Goal: Find specific page/section: Find specific page/section

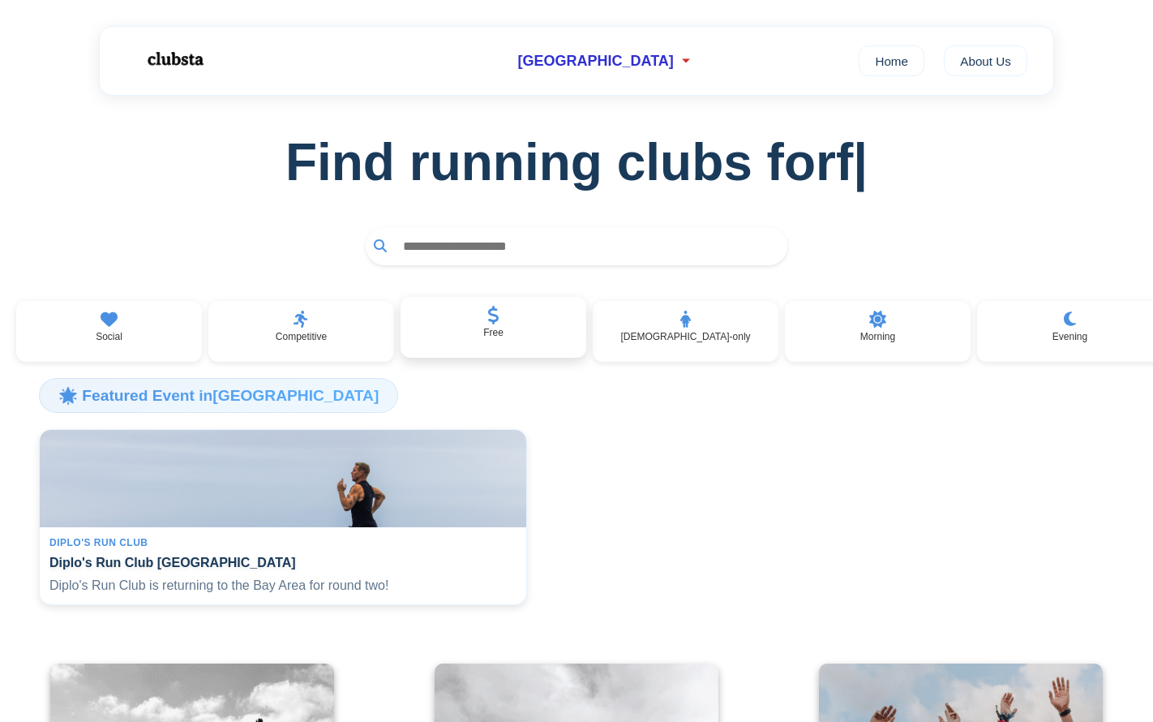
scroll to position [21, 0]
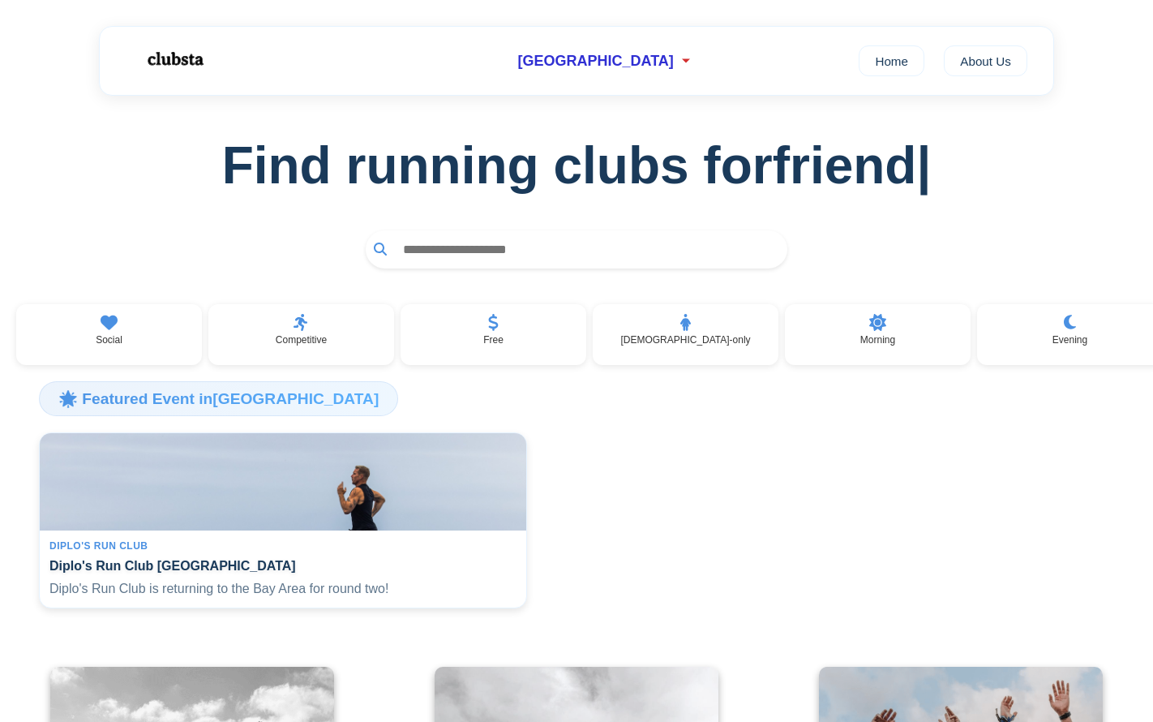
click at [517, 257] on input "text" at bounding box center [587, 249] width 384 height 30
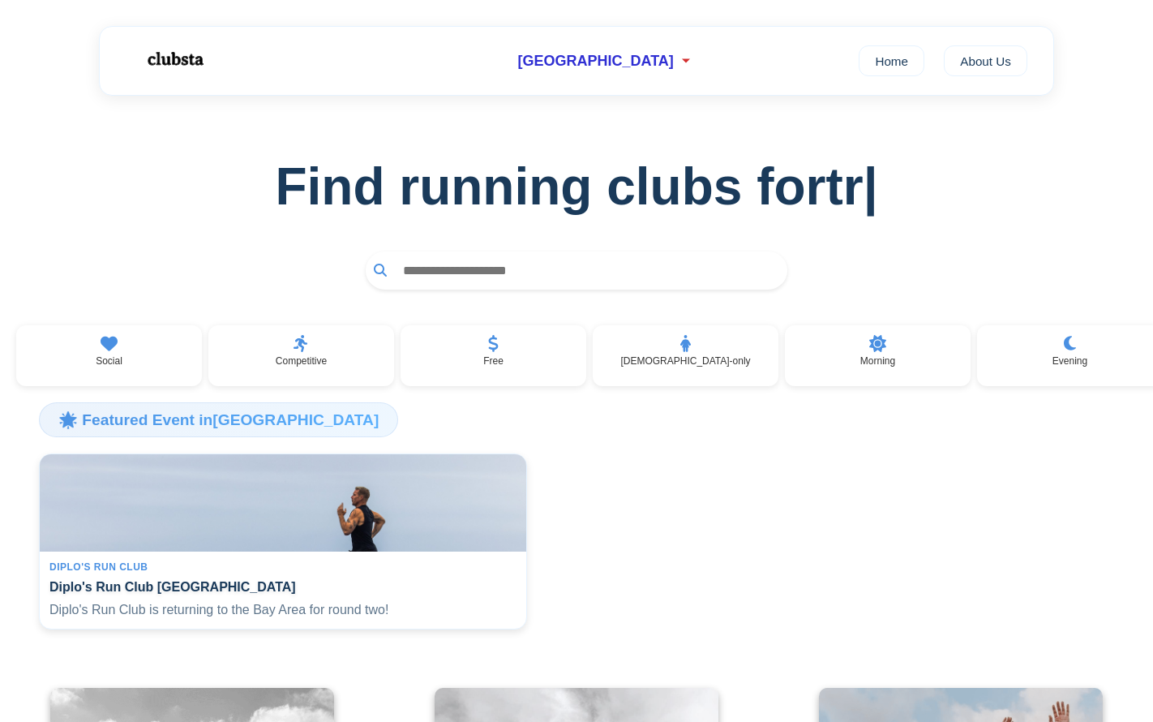
scroll to position [0, 0]
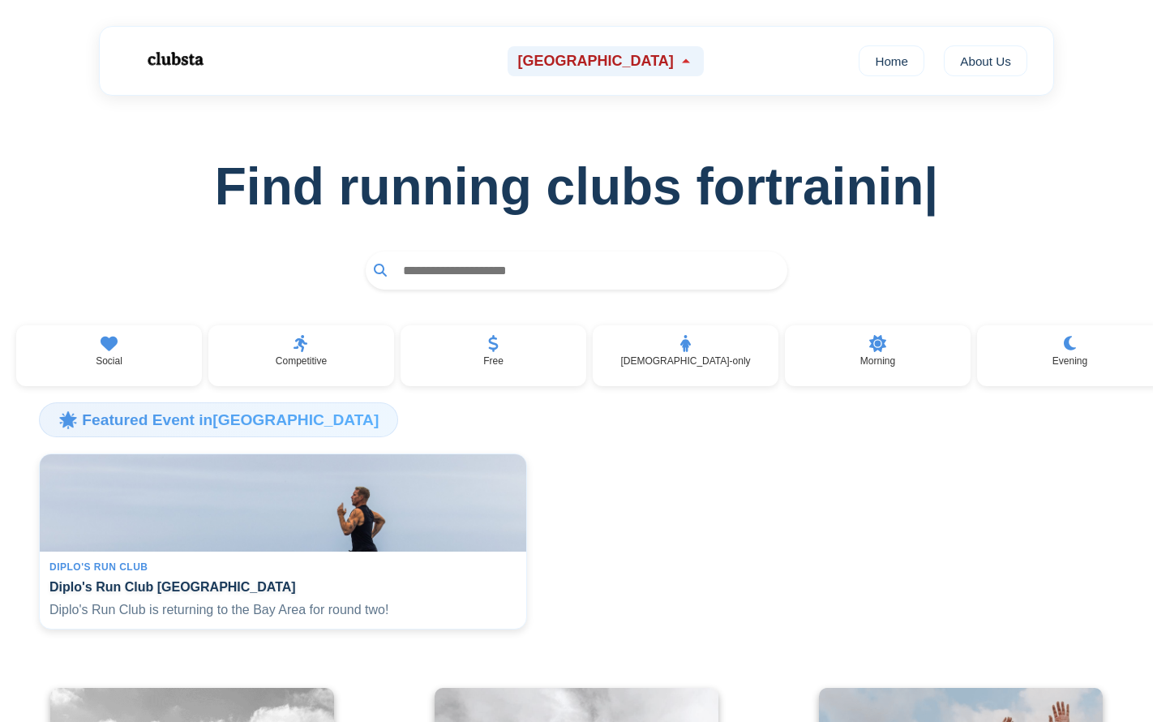
click at [639, 66] on span "[GEOGRAPHIC_DATA]" at bounding box center [595, 61] width 156 height 17
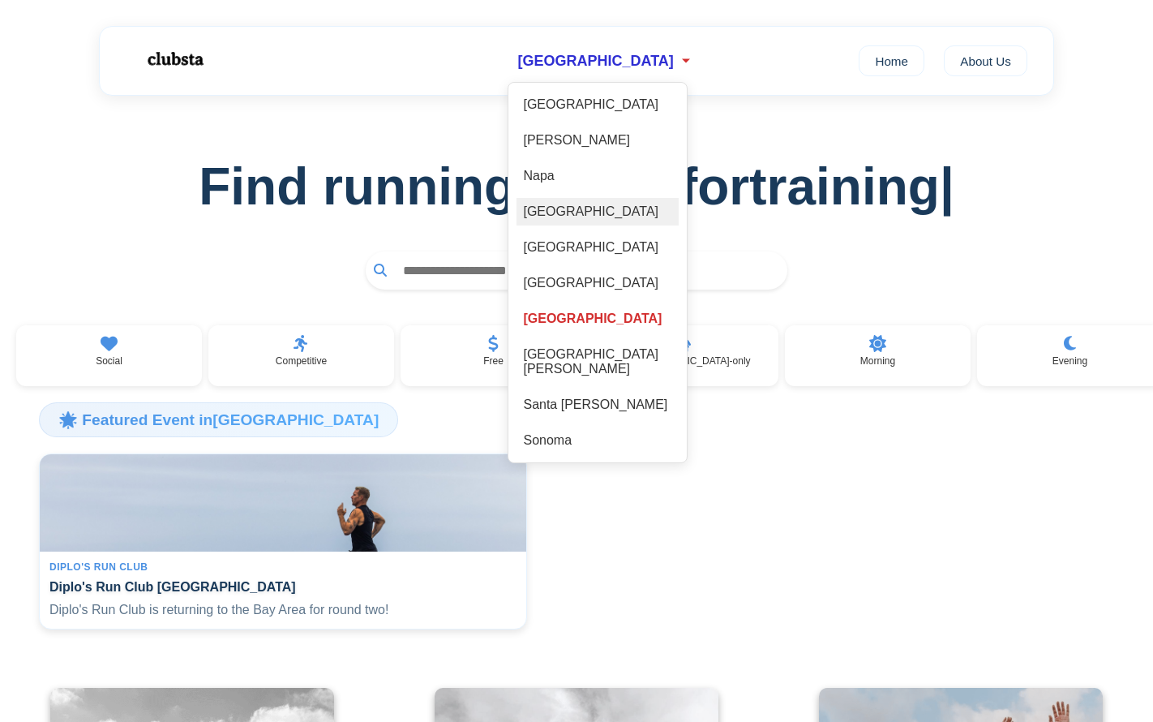
click at [606, 208] on div "[GEOGRAPHIC_DATA]" at bounding box center [597, 212] width 162 height 28
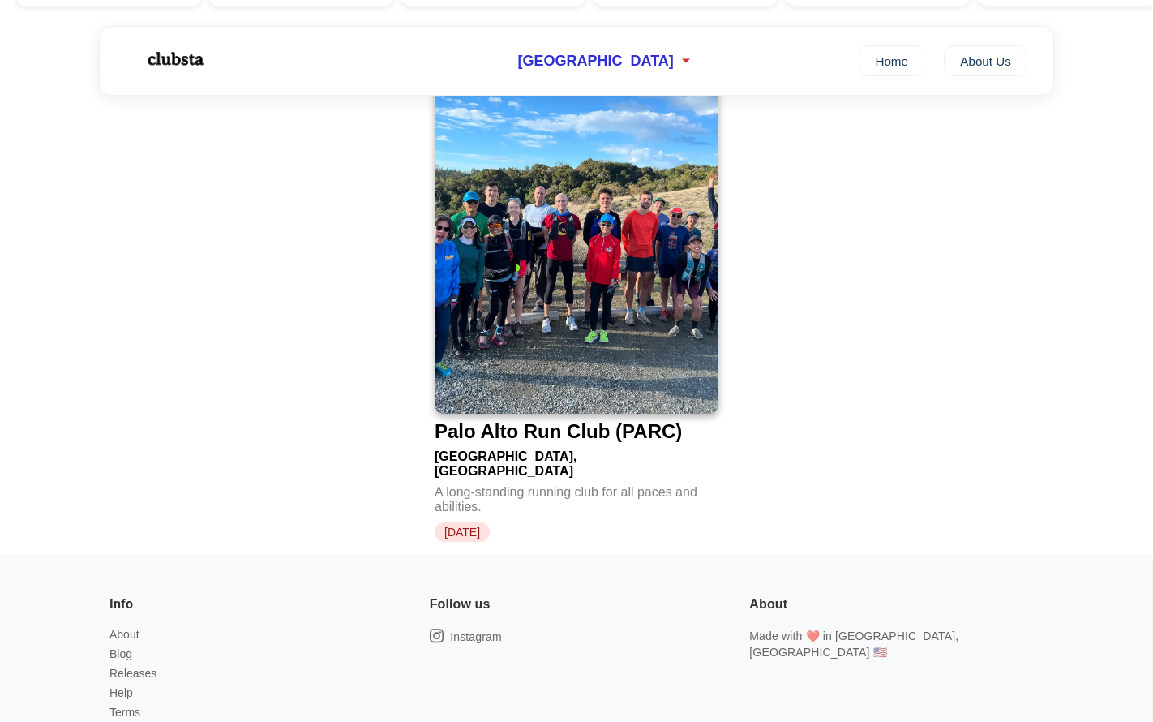
scroll to position [380, 0]
click at [639, 48] on div "[GEOGRAPHIC_DATA]" at bounding box center [605, 61] width 195 height 30
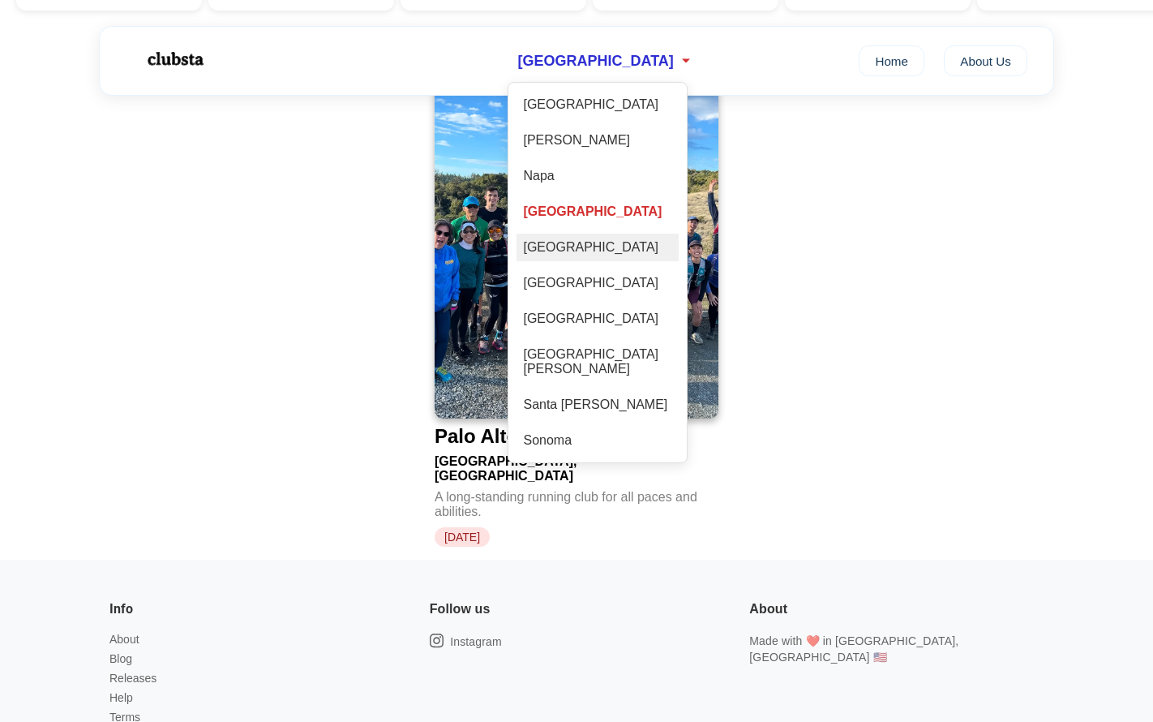
scroll to position [364, 0]
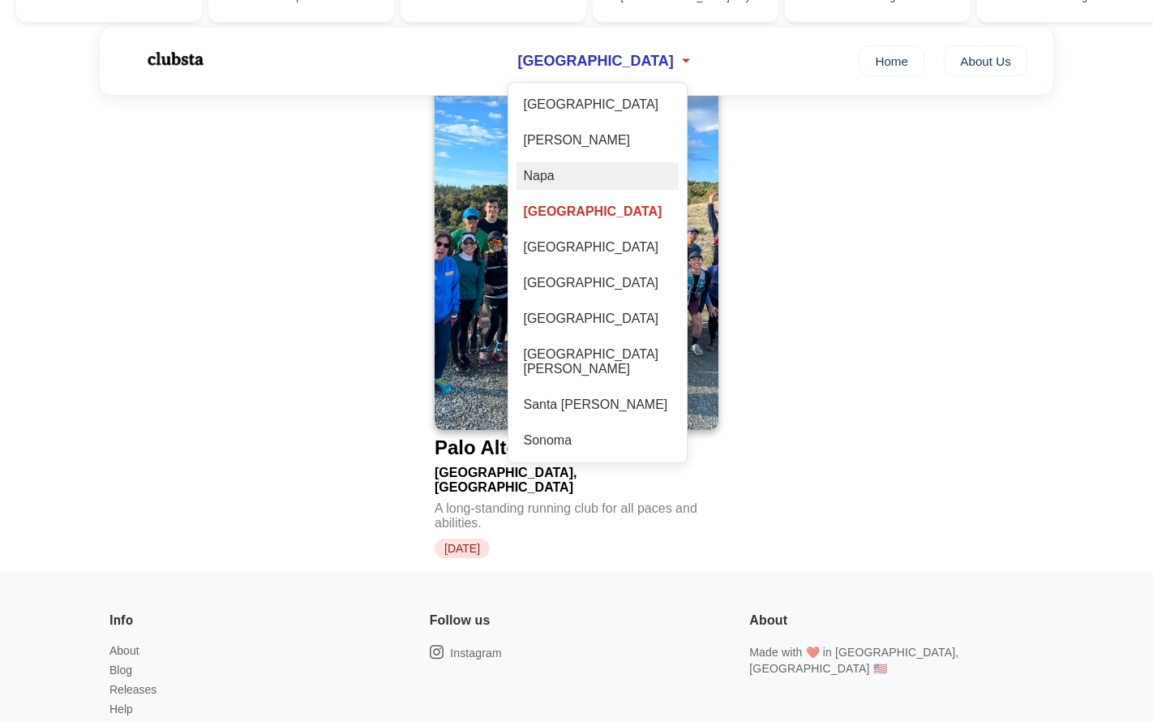
click at [658, 177] on div "Napa" at bounding box center [597, 176] width 162 height 28
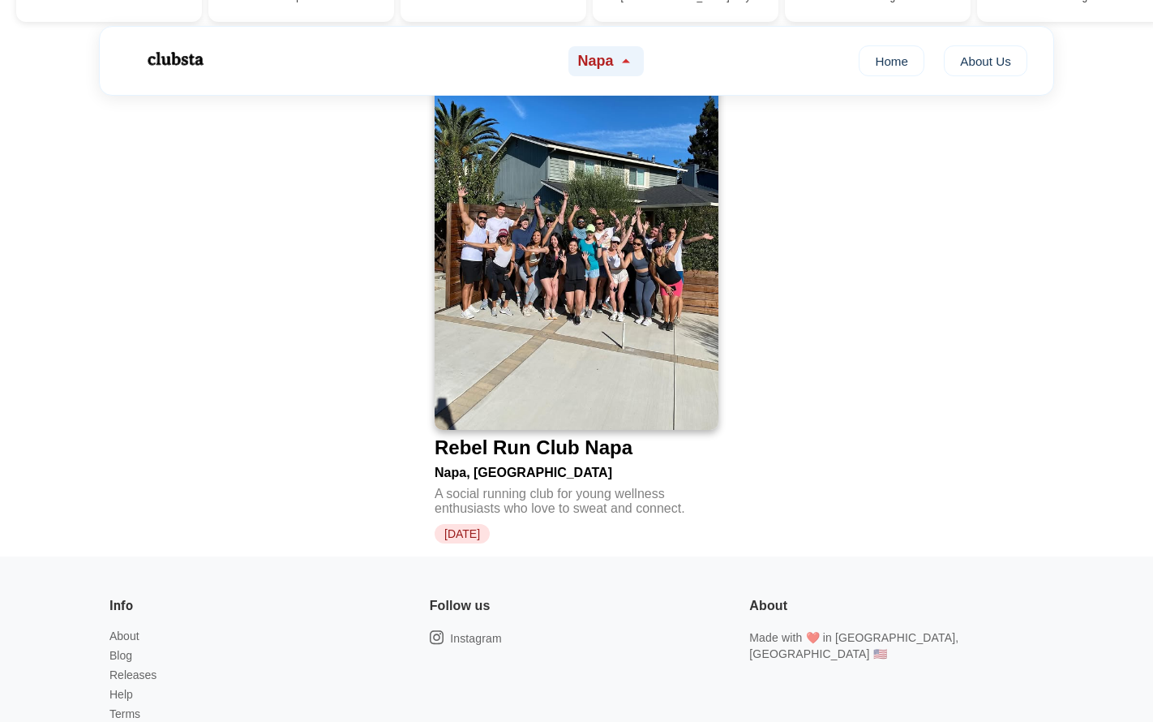
click at [626, 75] on div "Napa" at bounding box center [605, 61] width 75 height 30
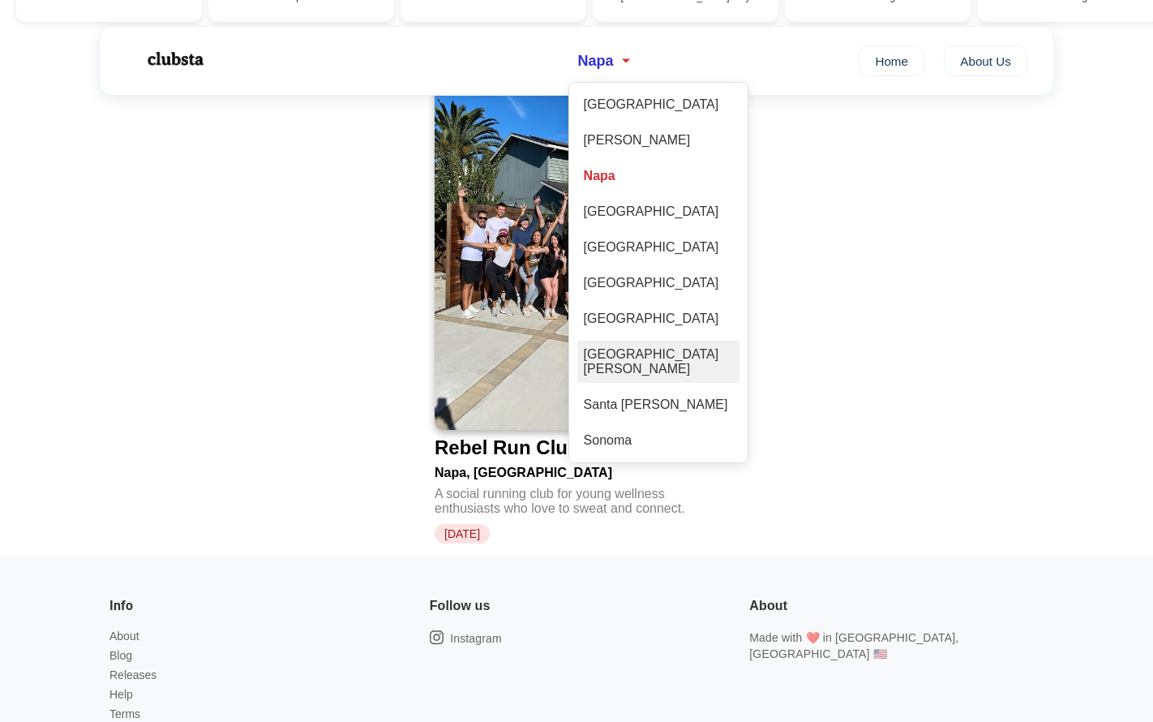
click at [636, 362] on div "[GEOGRAPHIC_DATA][PERSON_NAME]" at bounding box center [658, 362] width 162 height 42
